Goal: Transaction & Acquisition: Purchase product/service

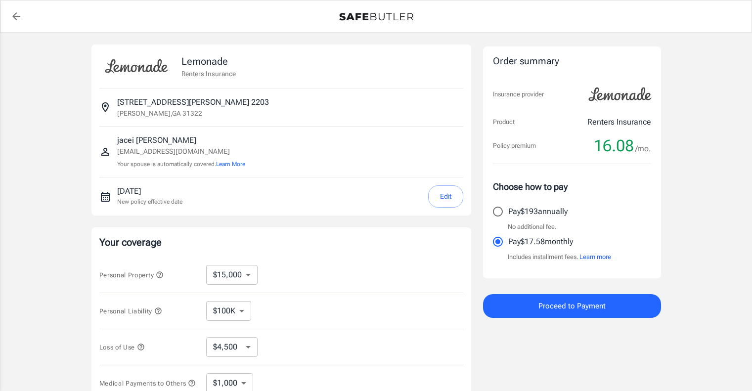
select select "15000"
select select "500"
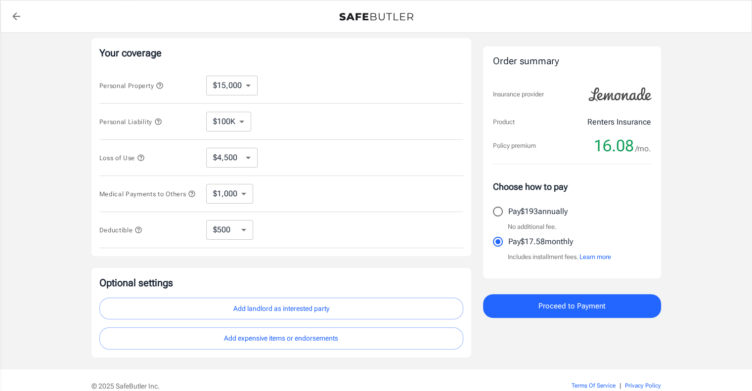
scroll to position [239, 0]
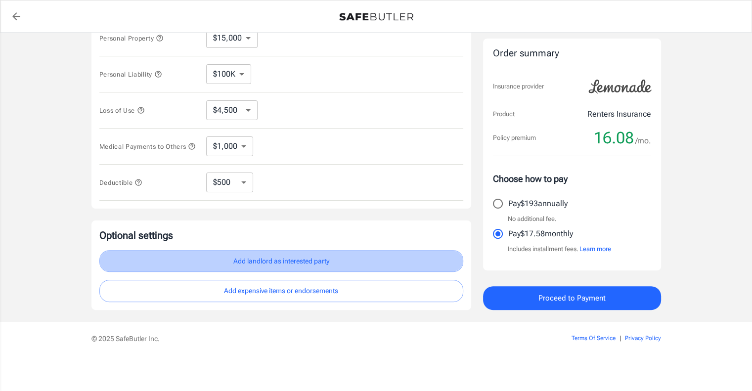
click at [334, 264] on button "Add landlord as interested party" at bounding box center [281, 261] width 364 height 22
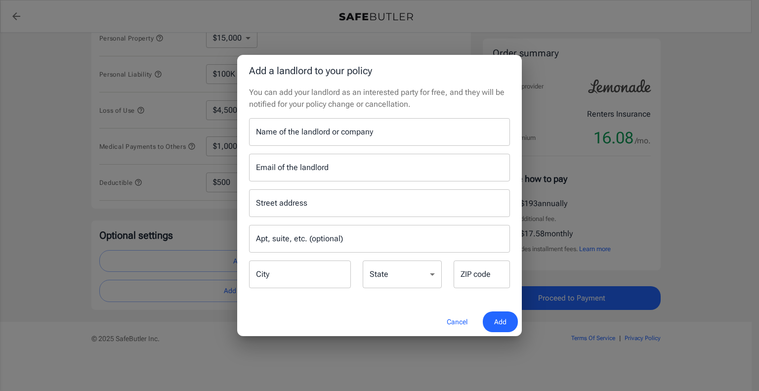
click at [337, 134] on input "Name of the landlord or company" at bounding box center [379, 132] width 261 height 28
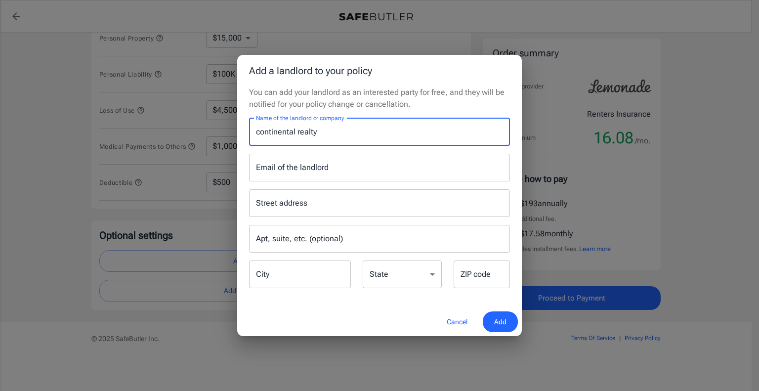
type input "continental realty"
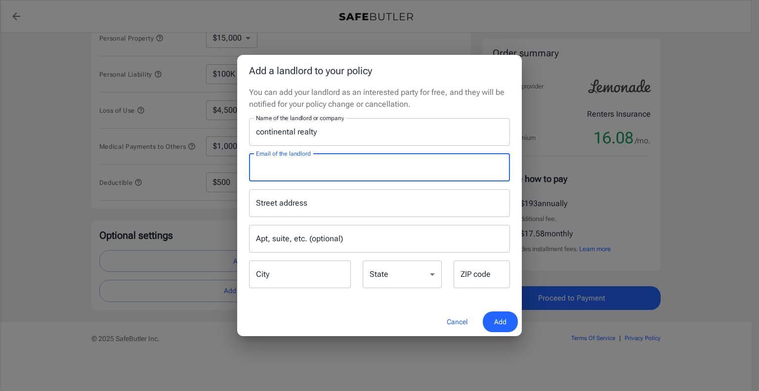
click at [446, 163] on input "Email of the landlord" at bounding box center [379, 168] width 261 height 28
click at [420, 215] on div "Street address" at bounding box center [379, 203] width 261 height 28
type input "two [PERSON_NAME]"
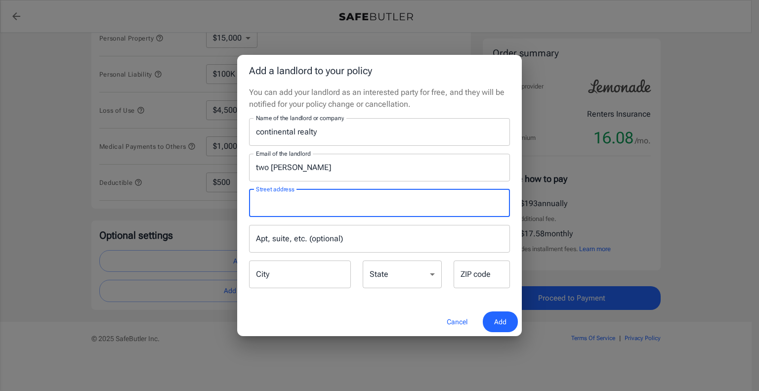
click at [410, 243] on input "Apt, suite, etc. (optional)" at bounding box center [379, 239] width 261 height 28
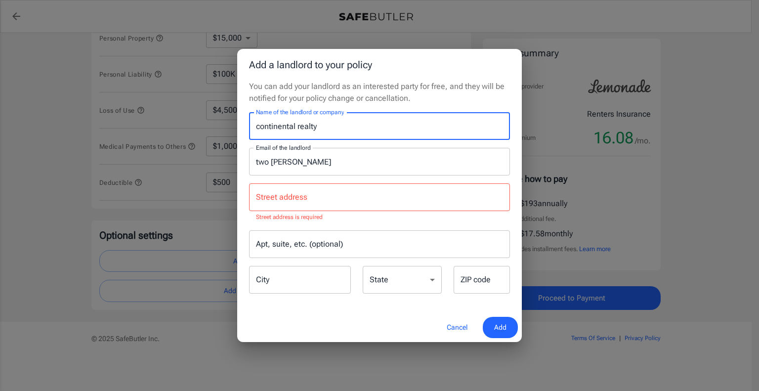
drag, startPoint x: 366, startPoint y: 121, endPoint x: 0, endPoint y: 112, distance: 366.3
click at [0, 97] on div "Add a landlord to your policy You can add your landlord as an interested party …" at bounding box center [379, 195] width 759 height 391
type input "Two Addison Place"
drag, startPoint x: 332, startPoint y: 166, endPoint x: 0, endPoint y: 180, distance: 331.9
click at [0, 182] on div "Add a landlord to your policy You can add your landlord as an interested party …" at bounding box center [379, 195] width 759 height 391
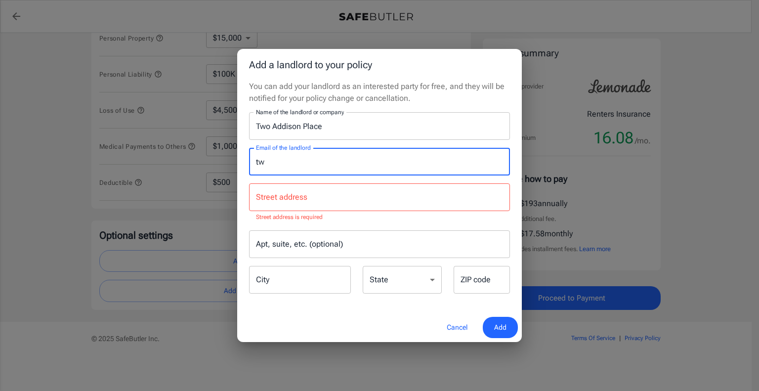
type input "t"
type input "[EMAIL_ADDRESS][DOMAIN_NAME]"
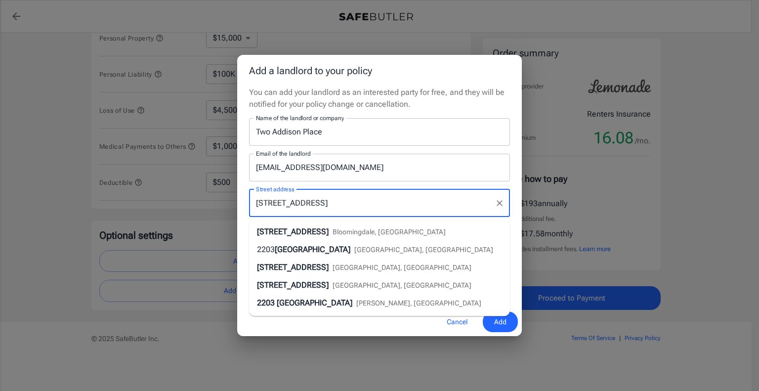
drag, startPoint x: 274, startPoint y: 199, endPoint x: 231, endPoint y: 199, distance: 42.5
click at [231, 199] on div "Add a landlord to your policy You can add your landlord as an interested party …" at bounding box center [379, 195] width 759 height 391
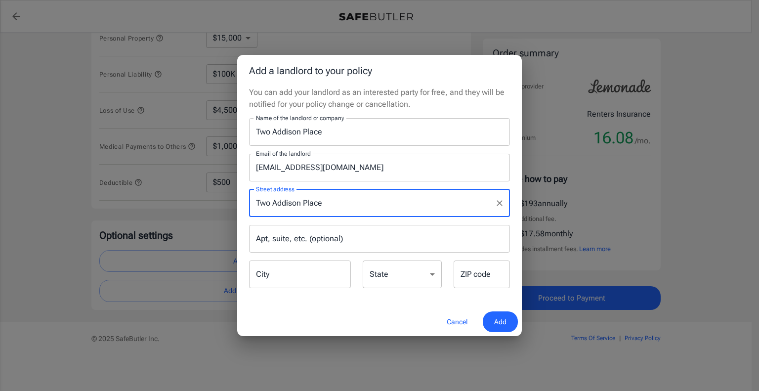
type input "Two Addison Place"
click at [316, 100] on p "You can add your landlord as an interested party for free, and they will be not…" at bounding box center [379, 98] width 261 height 24
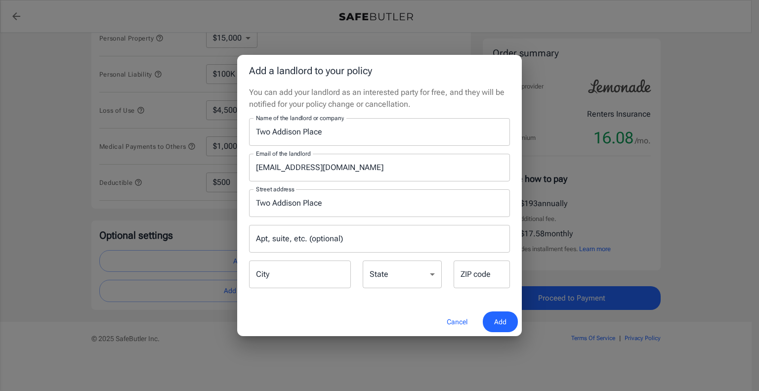
click at [321, 277] on input "City" at bounding box center [300, 274] width 102 height 28
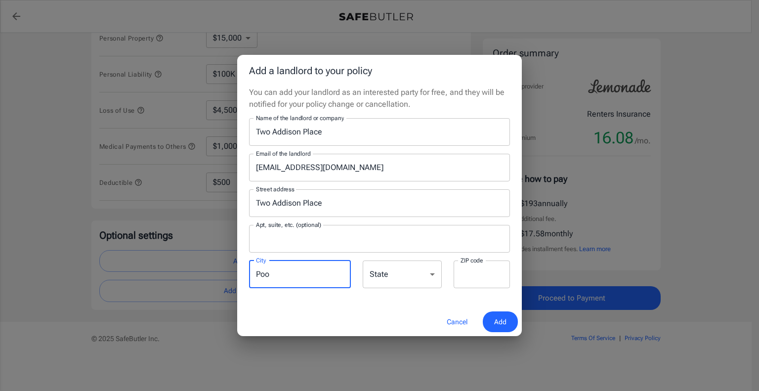
type input "[PERSON_NAME]"
type input "11209"
type input "31322"
drag, startPoint x: 302, startPoint y: 241, endPoint x: 12, endPoint y: 254, distance: 290.4
click at [32, 261] on div "Add a landlord to your policy You can add your landlord as an interested party …" at bounding box center [379, 195] width 759 height 391
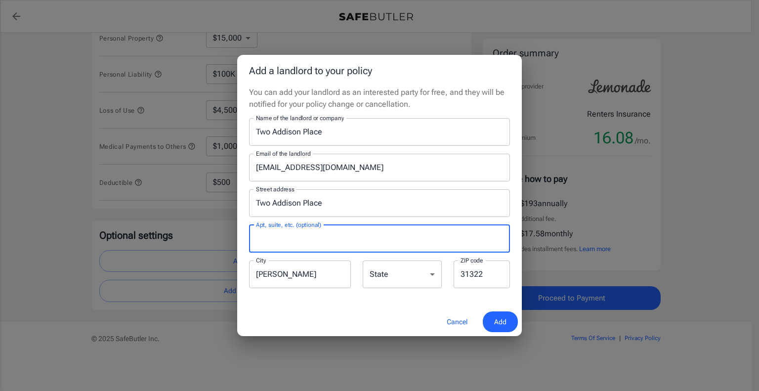
click at [413, 110] on div "You can add your landlord as an interested party for free, and they will be not…" at bounding box center [379, 196] width 285 height 221
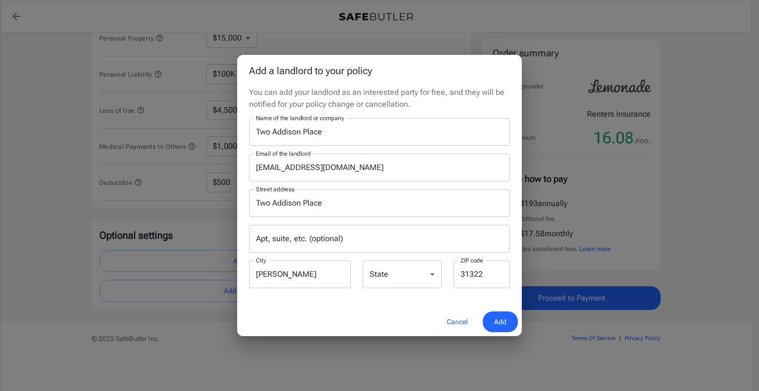
click at [509, 320] on button "Add" at bounding box center [500, 321] width 35 height 21
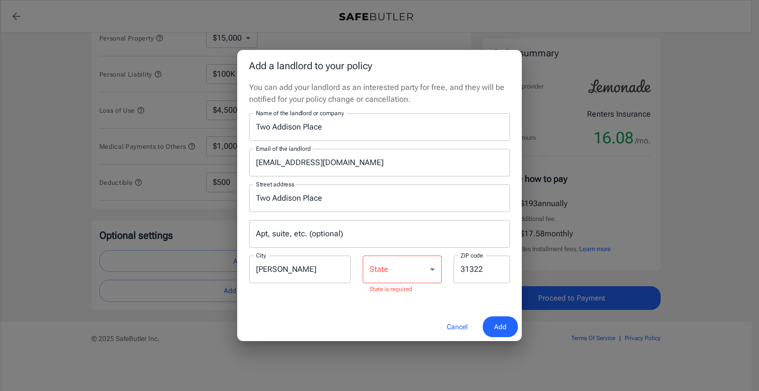
click at [392, 272] on select "[US_STATE] [US_STATE] [US_STATE] [US_STATE] [US_STATE] [US_STATE] [US_STATE] [U…" at bounding box center [402, 269] width 79 height 28
select select "GA"
click at [363, 260] on select "[US_STATE] [US_STATE] [US_STATE] [US_STATE] [US_STATE] [US_STATE] [US_STATE] [U…" at bounding box center [402, 269] width 79 height 28
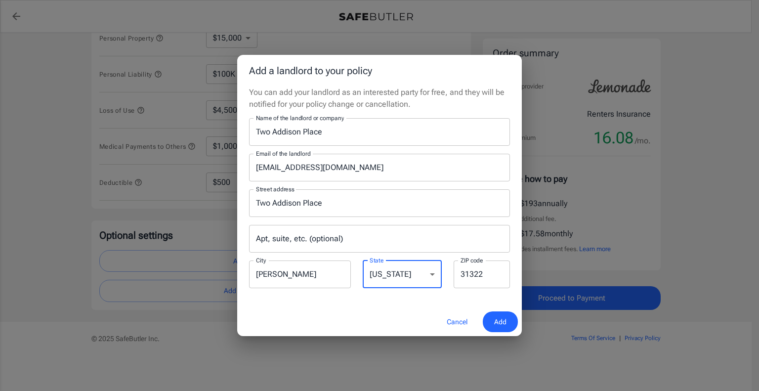
click at [499, 322] on span "Add" at bounding box center [500, 322] width 12 height 12
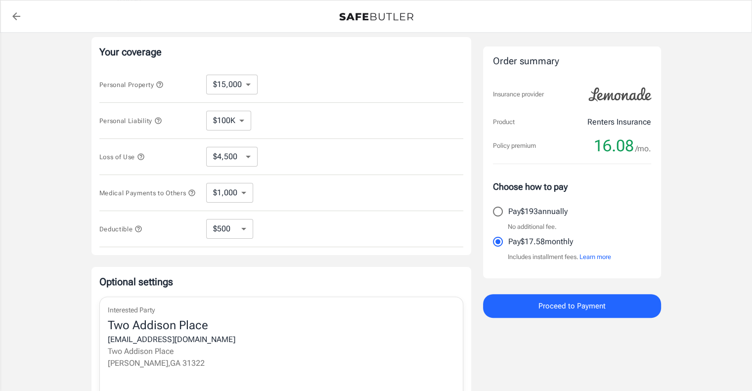
scroll to position [333, 0]
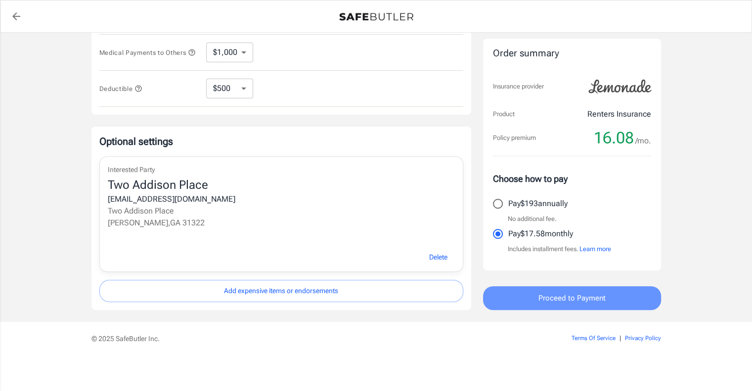
click at [522, 291] on button "Proceed to Payment" at bounding box center [572, 298] width 178 height 24
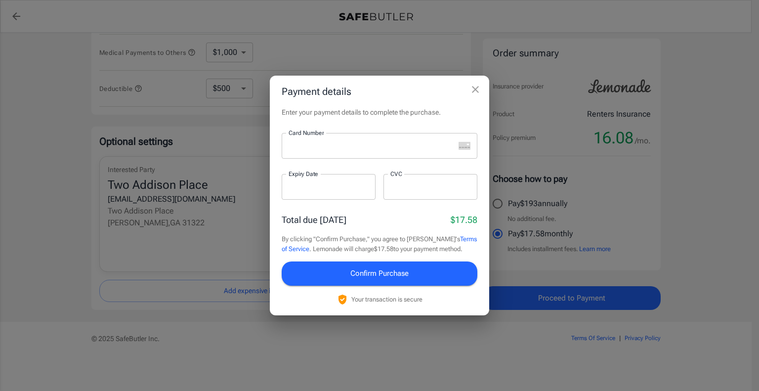
click at [362, 151] on div at bounding box center [368, 146] width 173 height 26
click at [409, 273] on span "Confirm Purchase" at bounding box center [379, 273] width 58 height 13
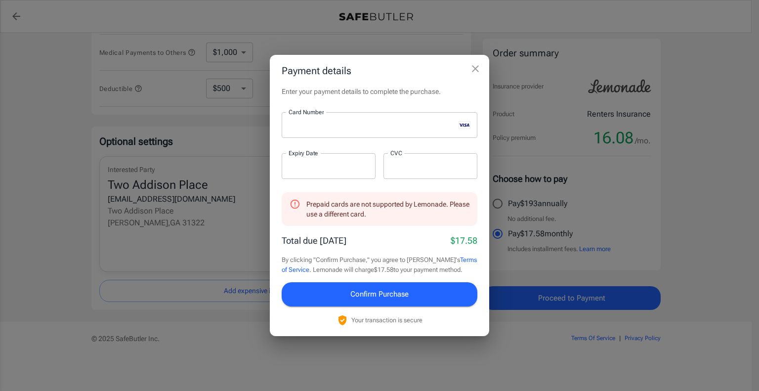
click at [390, 298] on span "Confirm Purchase" at bounding box center [379, 294] width 58 height 13
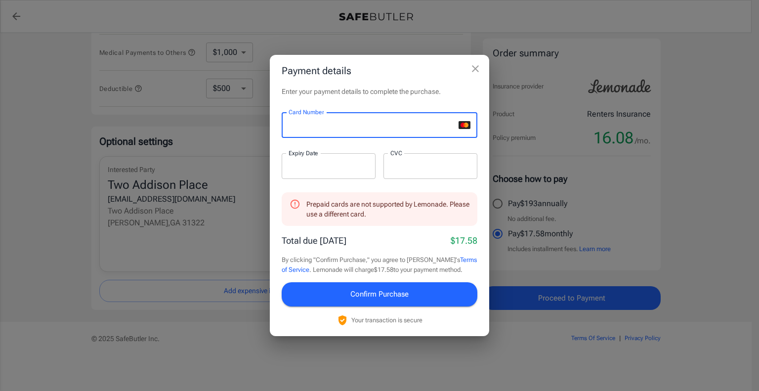
click at [185, 170] on div "Payment details Enter your payment details to complete the purchase. Card Numbe…" at bounding box center [379, 195] width 759 height 391
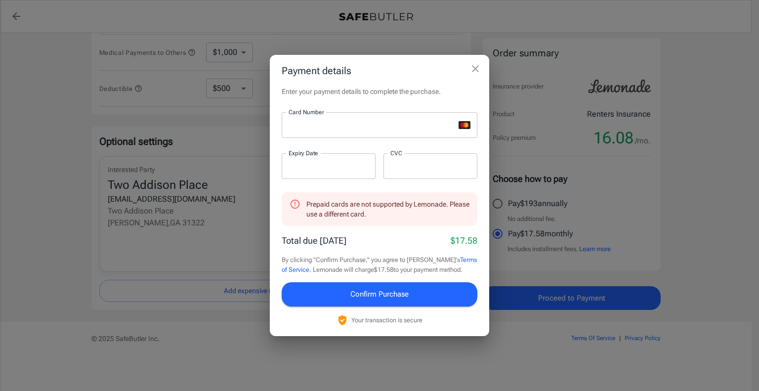
drag, startPoint x: 317, startPoint y: 160, endPoint x: 277, endPoint y: 158, distance: 40.1
click at [277, 158] on div "Enter your payment details to complete the purchase. Card Number Card Number ​ …" at bounding box center [379, 210] width 219 height 249
drag, startPoint x: 331, startPoint y: 174, endPoint x: 269, endPoint y: 174, distance: 61.8
click at [269, 173] on div "Payment details Enter your payment details to complete the purchase. Card Numbe…" at bounding box center [379, 195] width 759 height 391
click at [316, 174] on div at bounding box center [329, 166] width 94 height 26
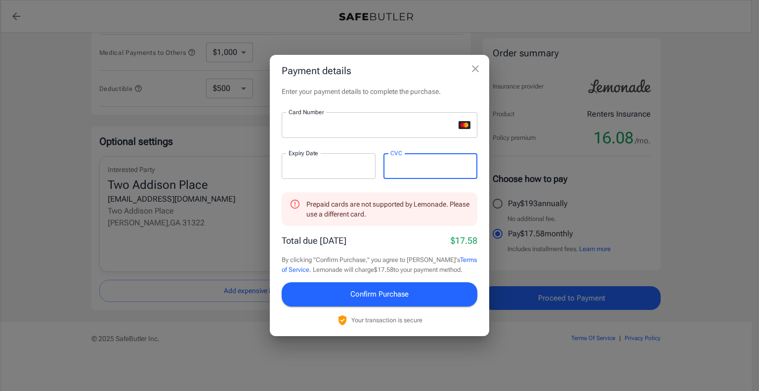
click at [420, 293] on button "Confirm Purchase" at bounding box center [380, 294] width 196 height 24
click at [469, 71] on button "close" at bounding box center [476, 69] width 20 height 20
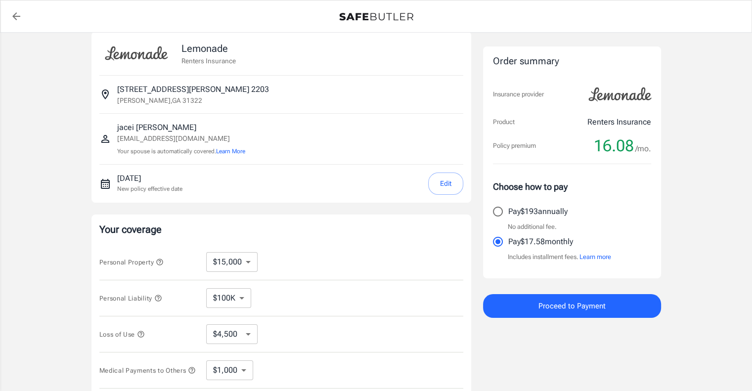
scroll to position [0, 0]
